Goal: Task Accomplishment & Management: Complete application form

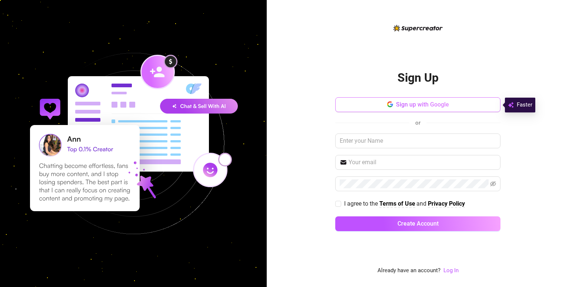
click at [361, 105] on button "Sign up with Google" at bounding box center [417, 104] width 165 height 15
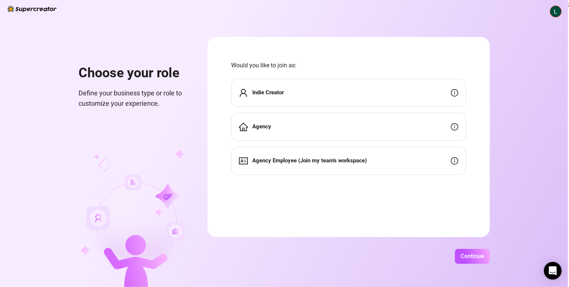
click at [325, 94] on div "Indie Creator" at bounding box center [348, 93] width 235 height 28
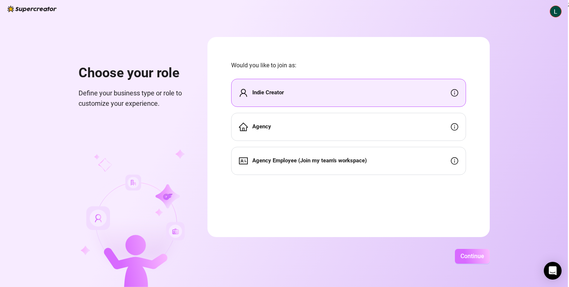
click at [459, 255] on button "Continue" at bounding box center [472, 256] width 35 height 15
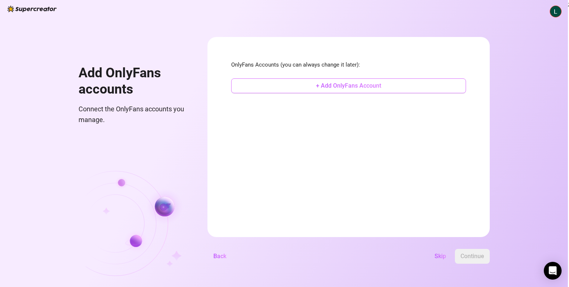
click at [381, 81] on button "+ Add OnlyFans Account" at bounding box center [348, 85] width 235 height 15
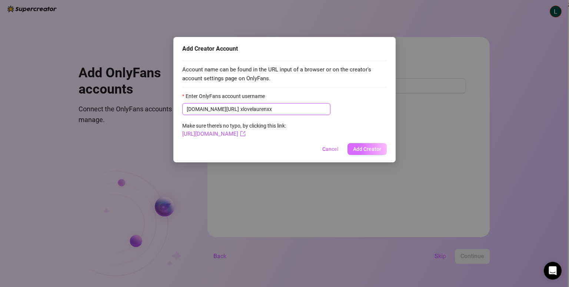
type input "xlovelaurenxx"
click at [365, 151] on span "Add Creator" at bounding box center [367, 149] width 28 height 6
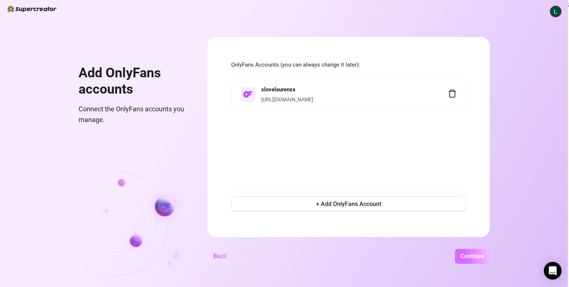
click at [458, 254] on button "Continue" at bounding box center [472, 256] width 35 height 15
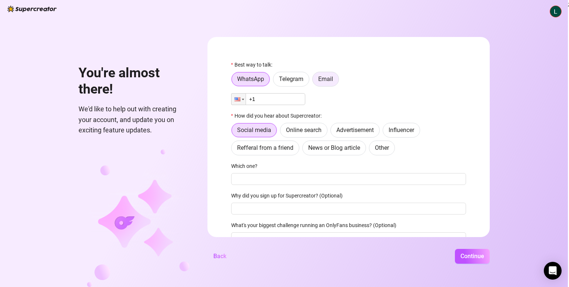
click at [321, 76] on span "Email" at bounding box center [325, 79] width 15 height 7
click at [314, 81] on input "Email" at bounding box center [314, 81] width 0 height 0
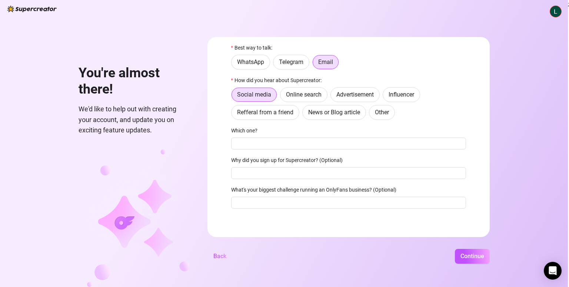
scroll to position [19, 0]
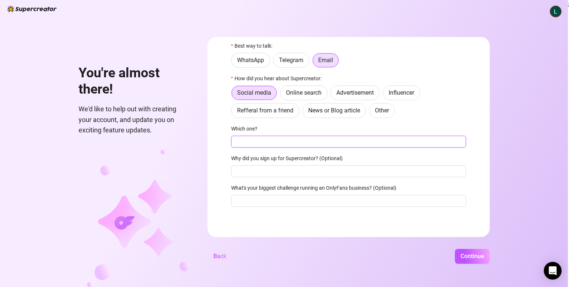
click at [257, 136] on input "Which one?" at bounding box center [348, 142] width 235 height 12
click at [211, 118] on form "Best way to talk: WhatsApp Telegram Email How did you hear about Supercreator: …" at bounding box center [348, 137] width 282 height 200
click at [460, 254] on span "Continue" at bounding box center [472, 256] width 24 height 7
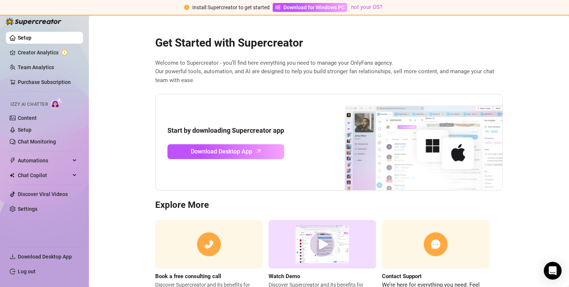
click at [314, 239] on img at bounding box center [321, 244] width 107 height 48
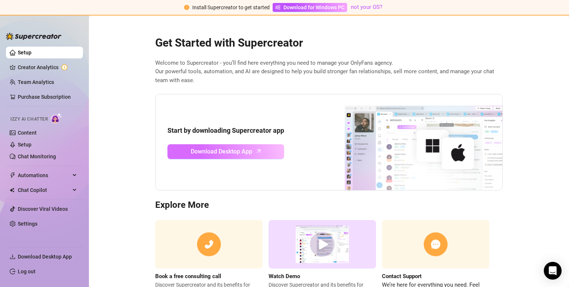
click at [254, 152] on icon "arrow-up" at bounding box center [258, 151] width 9 height 9
